Goal: Information Seeking & Learning: Learn about a topic

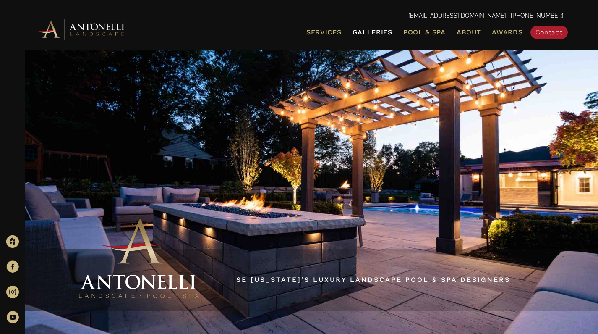
click at [366, 31] on span "Galleries" at bounding box center [372, 32] width 40 height 8
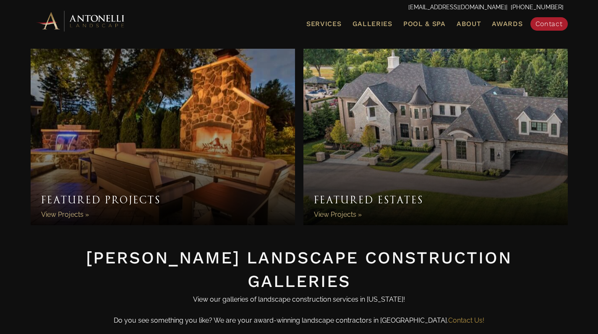
click at [91, 198] on link "Featured Projects" at bounding box center [163, 137] width 264 height 176
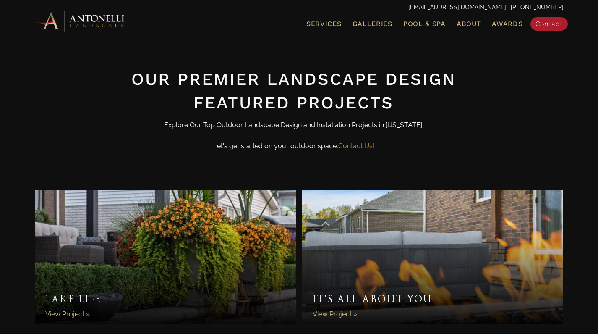
scroll to position [120, 0]
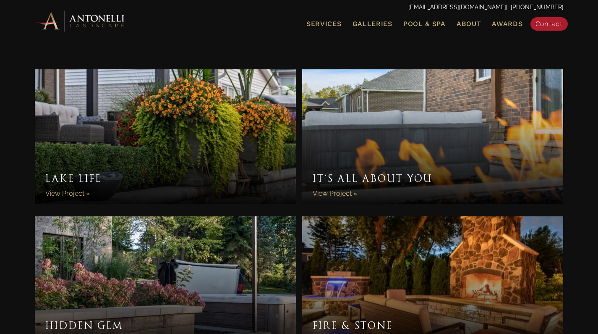
click at [143, 157] on link "Lake Life" at bounding box center [165, 136] width 261 height 134
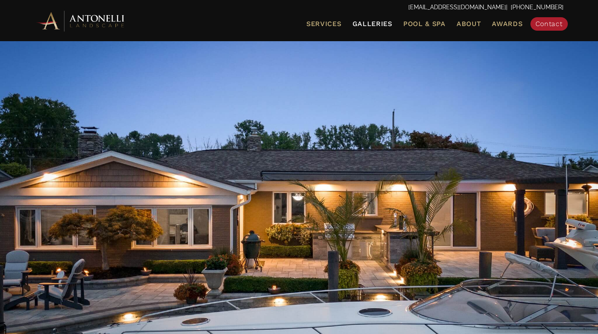
click at [392, 23] on span "Galleries" at bounding box center [372, 24] width 40 height 8
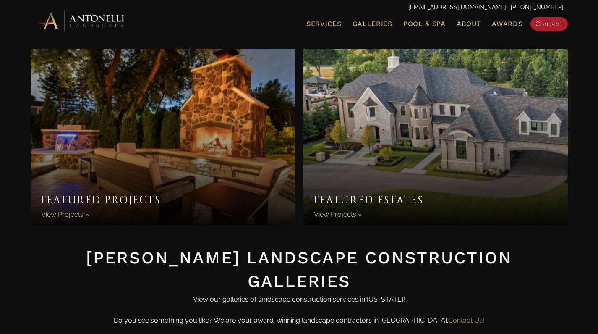
click at [107, 199] on link "Featured Projects" at bounding box center [163, 137] width 264 height 176
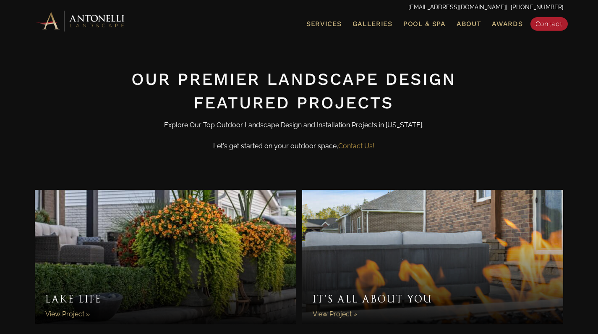
scroll to position [123, 0]
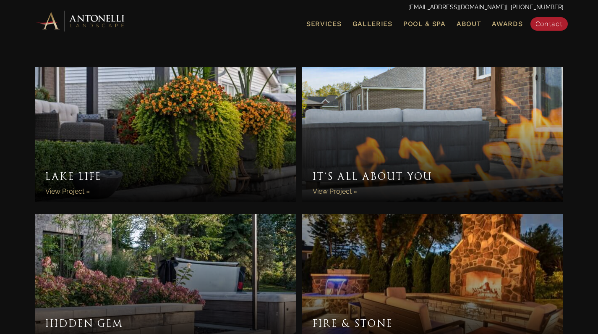
click at [372, 174] on link "It’s All About You" at bounding box center [432, 134] width 261 height 134
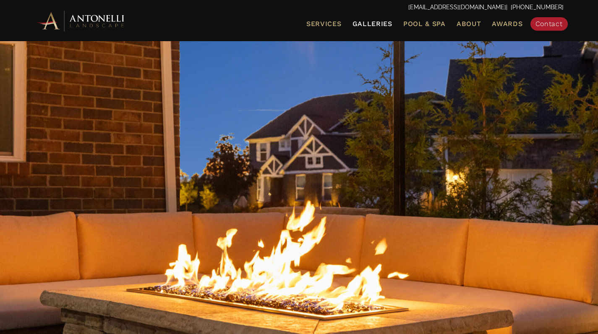
click at [378, 26] on span "Galleries" at bounding box center [372, 24] width 40 height 8
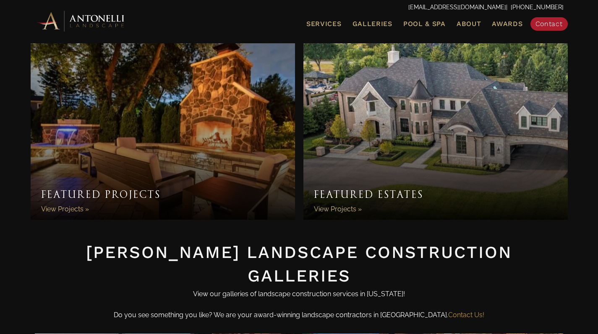
scroll to position [4, 0]
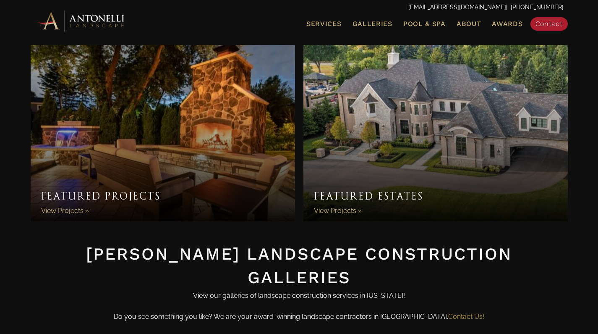
click at [378, 22] on span "Galleries" at bounding box center [372, 24] width 40 height 8
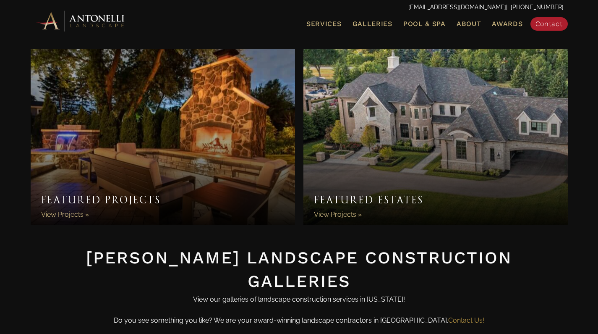
click at [362, 206] on link "Featured Estates" at bounding box center [435, 137] width 264 height 176
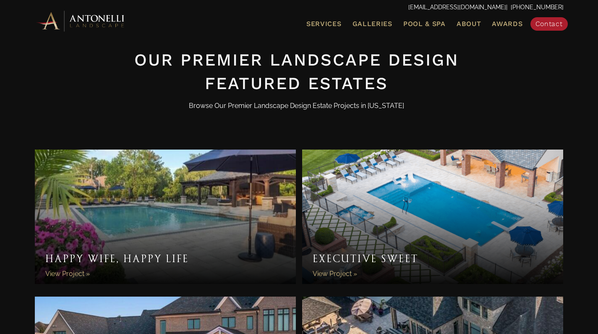
scroll to position [354, 0]
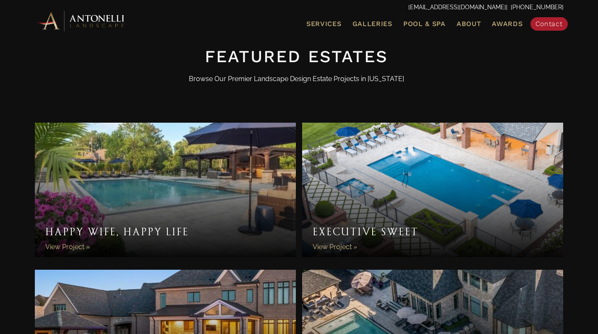
click at [226, 201] on link "Happy Wife, Happy Life" at bounding box center [165, 190] width 261 height 134
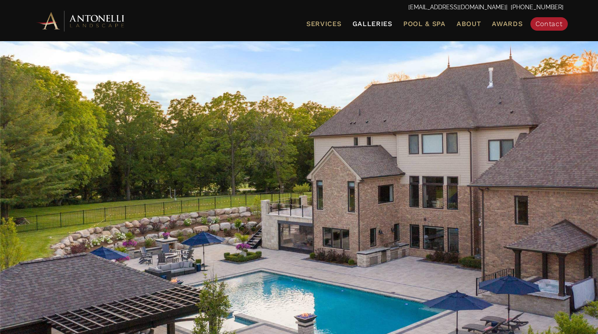
click at [370, 23] on span "Galleries" at bounding box center [372, 24] width 40 height 8
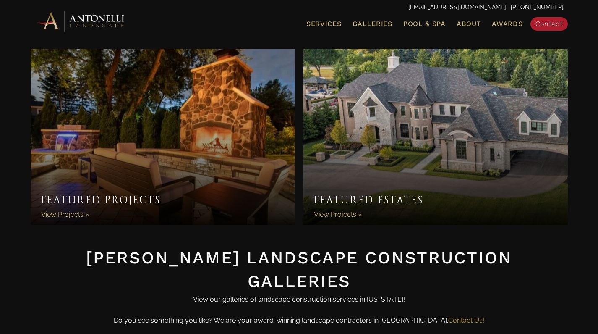
click at [133, 197] on link "Featured Projects" at bounding box center [163, 137] width 264 height 176
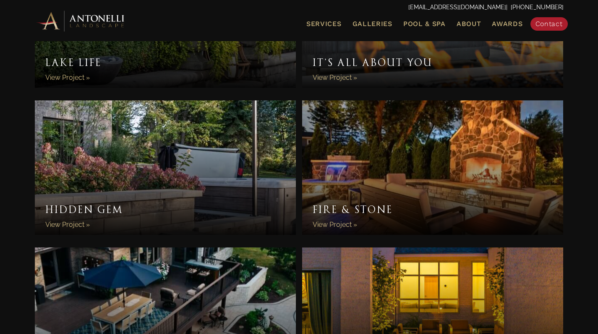
scroll to position [238, 0]
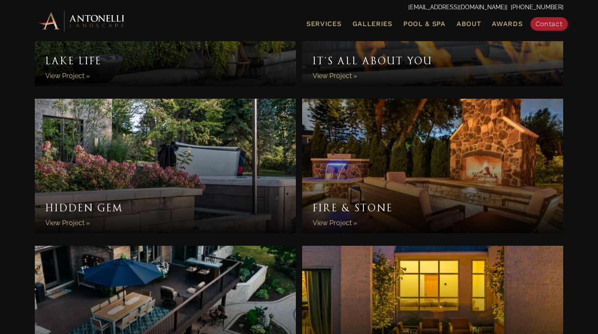
click at [98, 206] on link "Hidden Gem" at bounding box center [165, 166] width 261 height 134
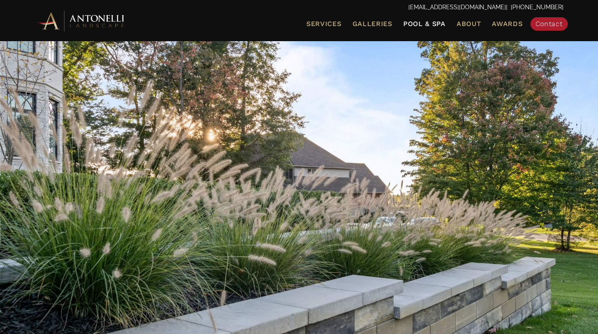
click at [432, 21] on span "Pool & Spa" at bounding box center [424, 24] width 42 height 8
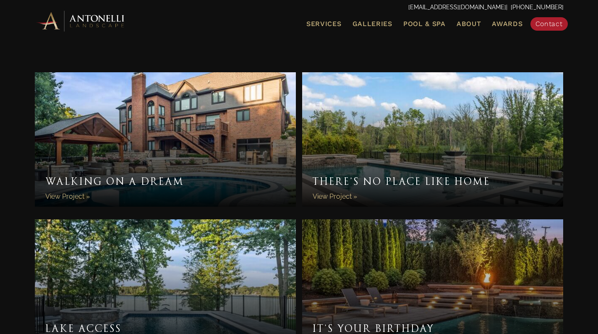
click at [189, 183] on link "Walking On A Dream" at bounding box center [165, 139] width 261 height 134
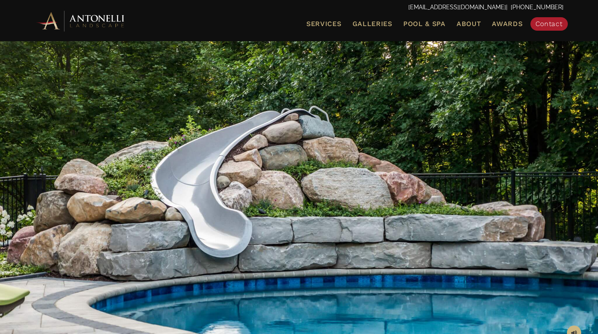
click at [577, 0] on div "info@antonellilandscape.com | 888-567-2846 Menu Services Landscape Design Lands…" at bounding box center [299, 20] width 598 height 41
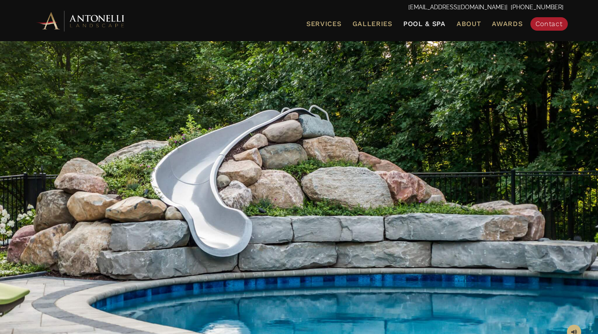
click at [421, 25] on span "Pool & Spa" at bounding box center [424, 24] width 42 height 8
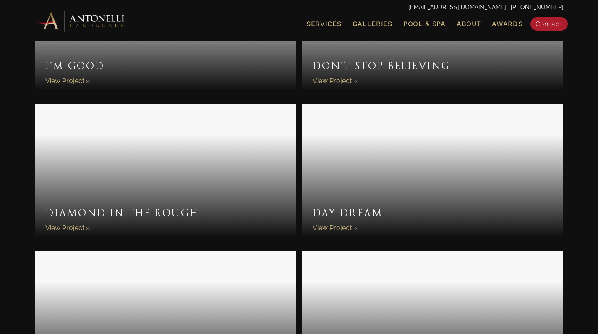
scroll to position [831, 0]
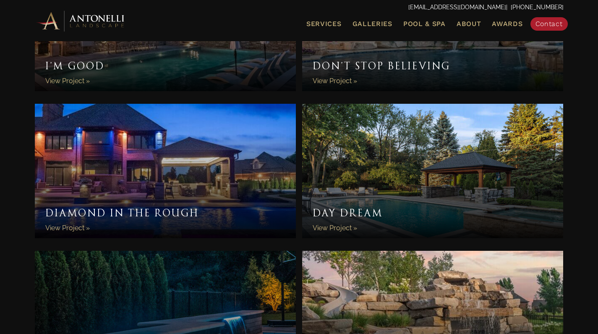
click at [187, 214] on link "Diamond In The Rough" at bounding box center [165, 171] width 261 height 134
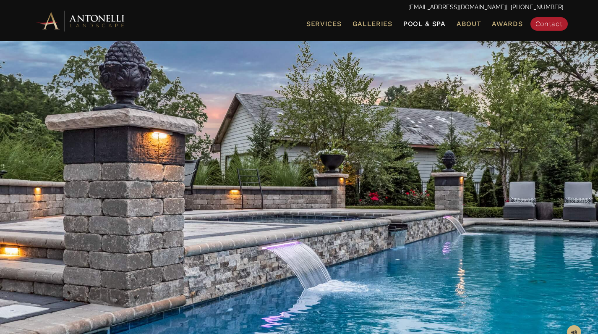
click at [426, 21] on span "Pool & Spa" at bounding box center [424, 24] width 42 height 8
